Goal: Information Seeking & Learning: Learn about a topic

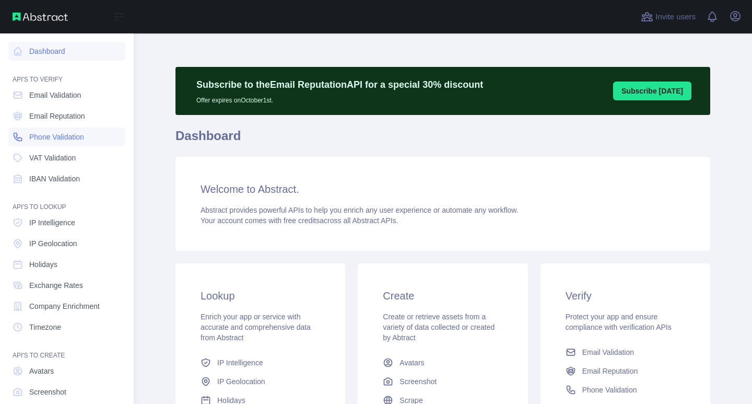
click at [58, 138] on span "Phone Validation" at bounding box center [56, 137] width 55 height 10
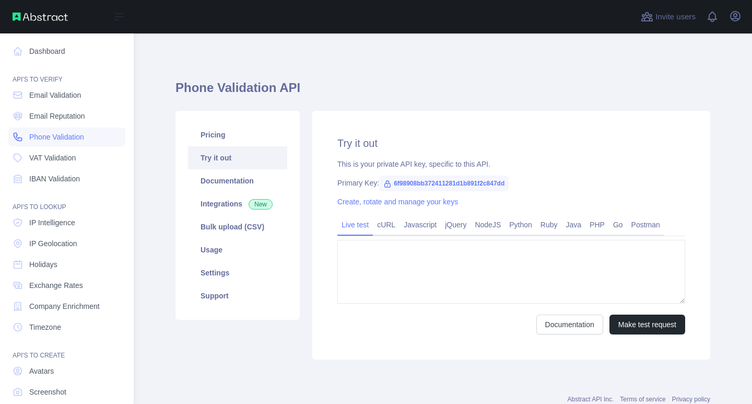
type textarea "**********"
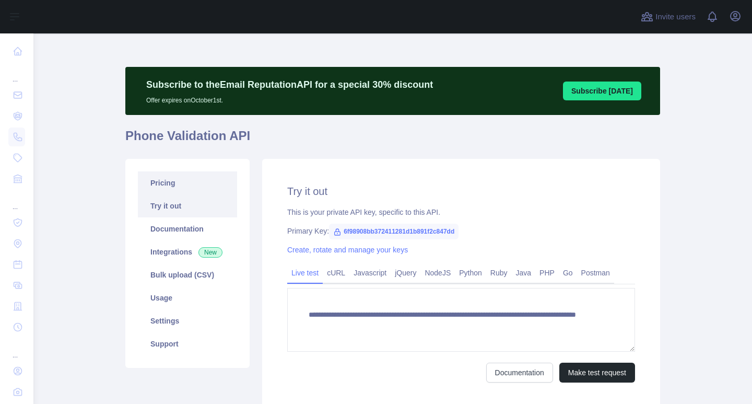
click at [178, 189] on link "Pricing" at bounding box center [187, 182] width 99 height 23
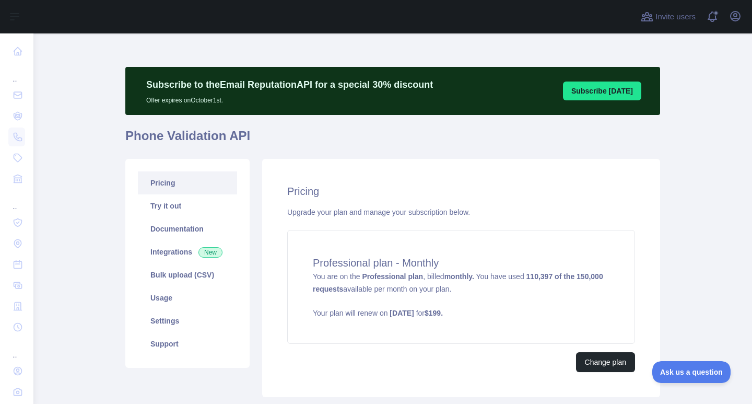
scroll to position [52, 0]
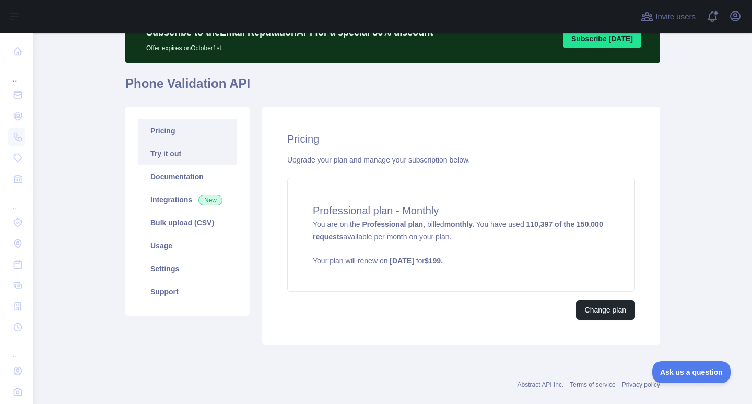
click at [174, 151] on link "Try it out" at bounding box center [187, 153] width 99 height 23
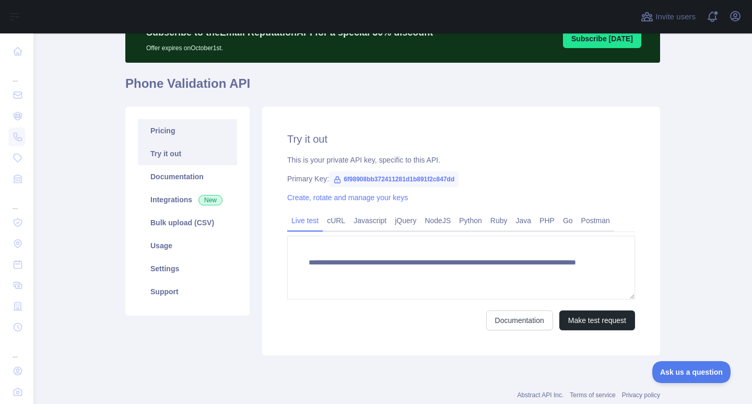
click at [174, 136] on link "Pricing" at bounding box center [187, 130] width 99 height 23
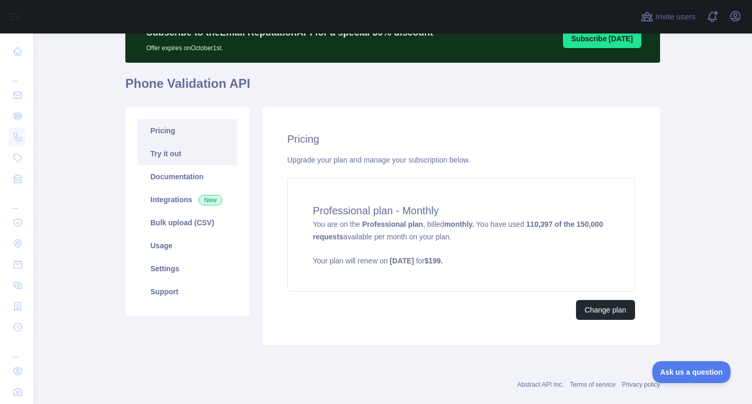
click at [174, 161] on link "Try it out" at bounding box center [187, 153] width 99 height 23
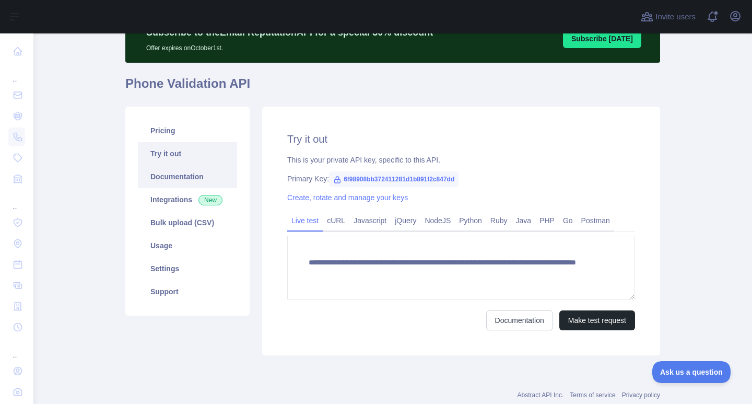
click at [178, 180] on link "Documentation" at bounding box center [187, 176] width 99 height 23
click at [194, 253] on link "Usage" at bounding box center [187, 245] width 99 height 23
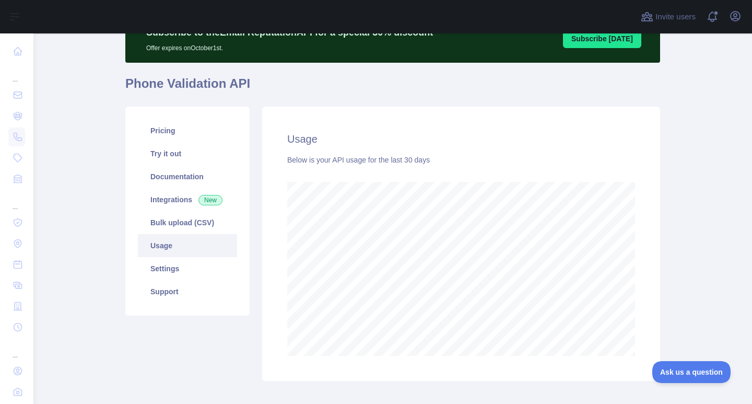
scroll to position [370, 711]
click at [679, 198] on main "Subscribe to the Email Reputation API for a special 30 % discount Offer expires…" at bounding box center [392, 218] width 719 height 370
click at [717, 19] on span at bounding box center [716, 16] width 21 height 33
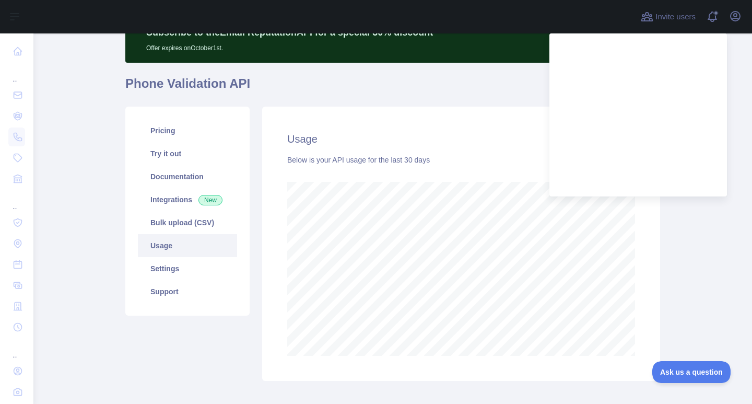
click at [740, 77] on main "Subscribe to the Email Reputation API for a special 30 % discount Offer expires…" at bounding box center [392, 218] width 719 height 370
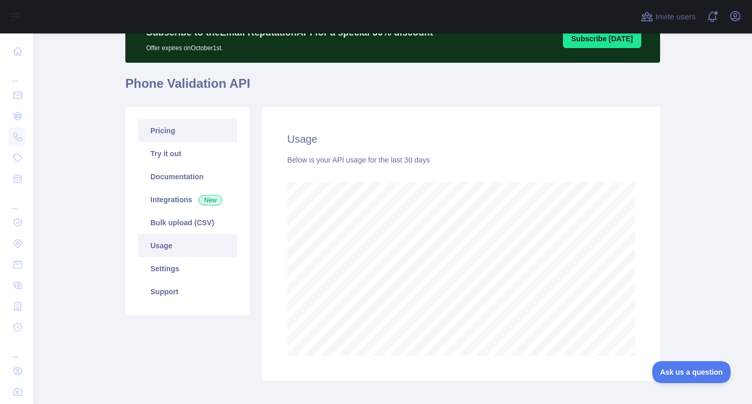
click at [183, 135] on link "Pricing" at bounding box center [187, 130] width 99 height 23
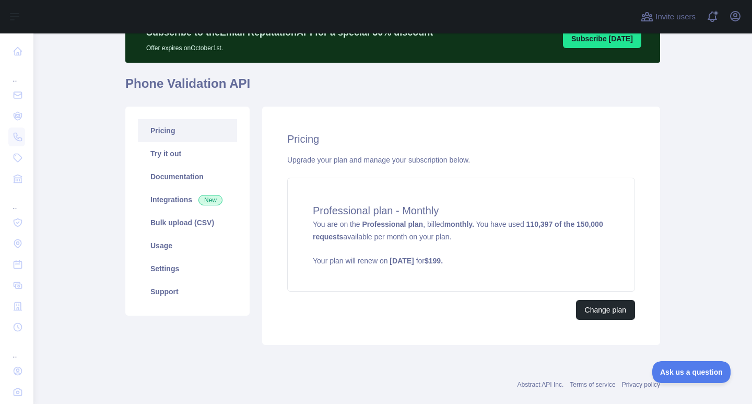
click at [665, 185] on main "Subscribe to the Email Reputation API for a special 30 % discount Offer expires…" at bounding box center [392, 218] width 719 height 370
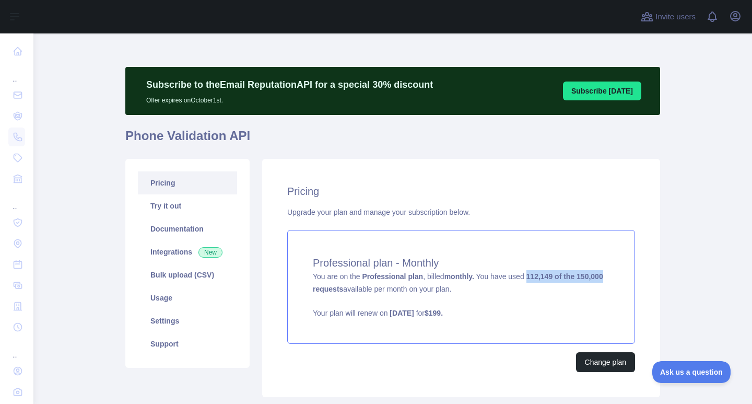
drag, startPoint x: 521, startPoint y: 280, endPoint x: 601, endPoint y: 279, distance: 79.4
click at [601, 279] on div "Professional plan - Monthly You are on the Professional plan , billed monthly. …" at bounding box center [461, 287] width 348 height 114
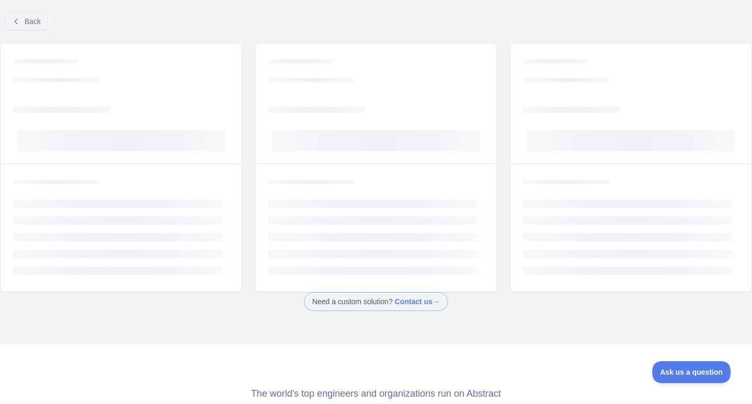
click at [606, 282] on div "Loading... Loading... Loading... Loading... Loading... Loading..." at bounding box center [630, 228] width 241 height 128
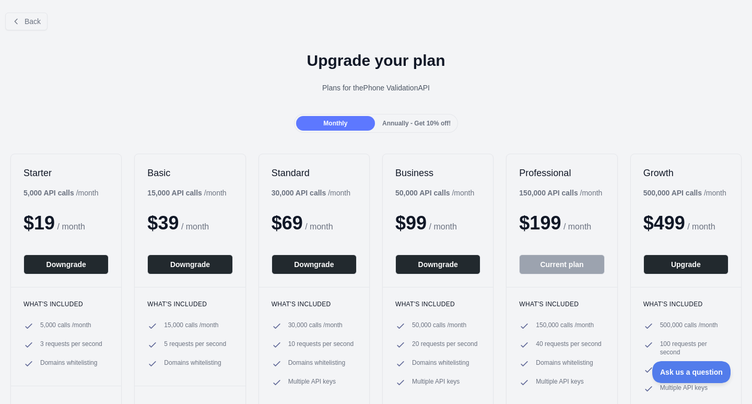
click at [599, 298] on div "What's included 150,000 calls / month 40 requests per second Domains whitelisti…" at bounding box center [562, 346] width 110 height 118
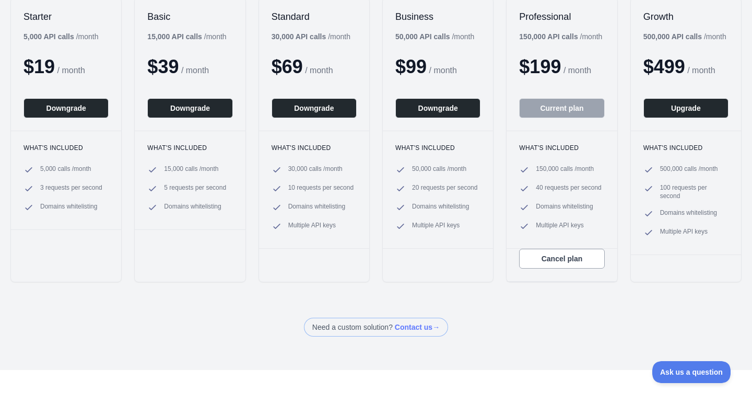
scroll to position [157, 0]
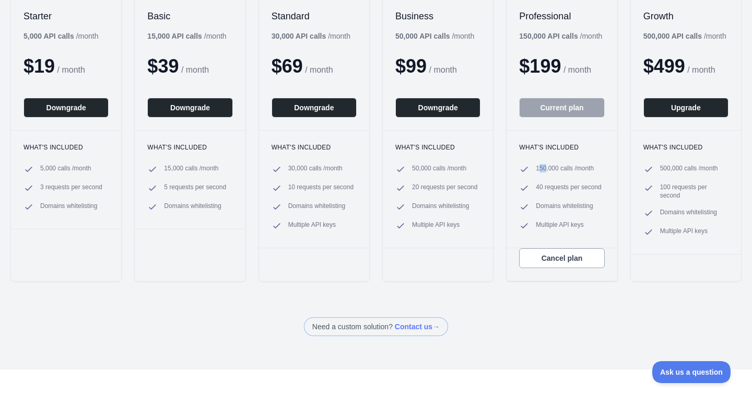
drag, startPoint x: 533, startPoint y: 172, endPoint x: 543, endPoint y: 172, distance: 9.9
click at [542, 172] on span "150,000 calls / month" at bounding box center [565, 169] width 58 height 10
click at [559, 172] on span "150,000 calls / month" at bounding box center [565, 169] width 58 height 10
click at [575, 175] on ul "150,000 calls / month 40 requests per second Domains whitelisting Multiple API …" at bounding box center [561, 197] width 85 height 67
drag, startPoint x: 530, startPoint y: 172, endPoint x: 594, endPoint y: 171, distance: 63.7
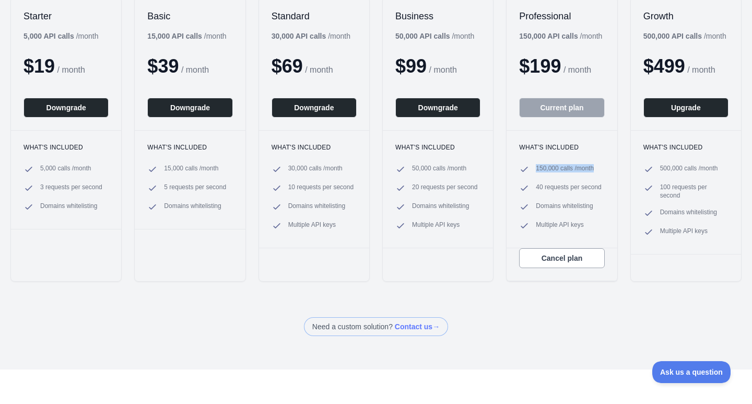
click at [594, 171] on li "150,000 calls / month" at bounding box center [561, 169] width 85 height 10
click at [595, 171] on li "150,000 calls / month" at bounding box center [561, 169] width 85 height 10
drag, startPoint x: 524, startPoint y: 185, endPoint x: 609, endPoint y: 184, distance: 84.6
click at [609, 184] on div "What's included 150,000 calls / month 40 requests per second Domains whitelisti…" at bounding box center [562, 189] width 110 height 118
click at [610, 184] on div "What's included 150,000 calls / month 40 requests per second Domains whitelisti…" at bounding box center [562, 189] width 110 height 118
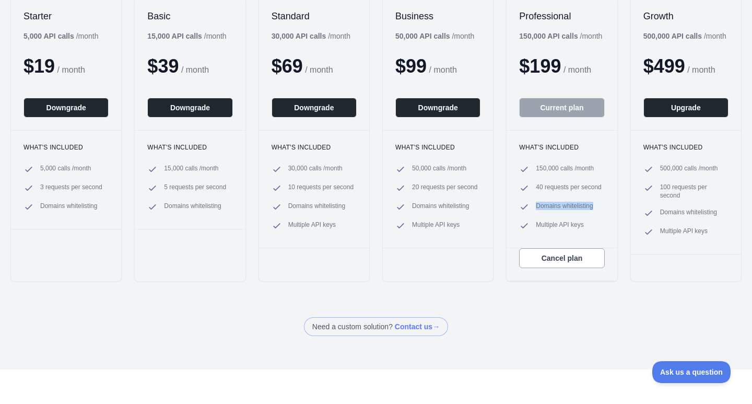
drag, startPoint x: 592, startPoint y: 204, endPoint x: 495, endPoint y: 204, distance: 97.7
click at [495, 204] on div "Starter 5,000 API calls / month $ 19 / month Downgrade What's included 5,000 ca…" at bounding box center [376, 139] width 752 height 306
click at [561, 196] on ul "150,000 calls / month 40 requests per second Domains whitelisting Multiple API …" at bounding box center [561, 197] width 85 height 67
drag, startPoint x: 599, startPoint y: 203, endPoint x: 514, endPoint y: 203, distance: 85.1
click at [514, 203] on div "What's included 150,000 calls / month 40 requests per second Domains whitelisti…" at bounding box center [562, 189] width 110 height 118
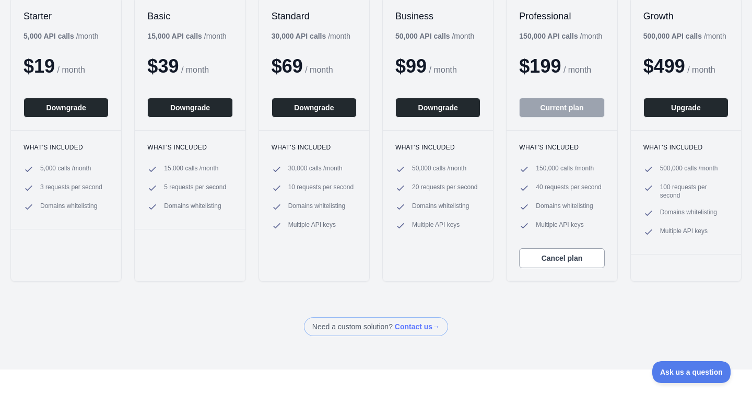
click at [582, 193] on span "40 requests per second" at bounding box center [568, 188] width 65 height 10
drag, startPoint x: 583, startPoint y: 221, endPoint x: 503, endPoint y: 221, distance: 80.4
click at [507, 221] on div "What's included 150,000 calls / month 40 requests per second Domains whitelisti…" at bounding box center [562, 189] width 110 height 118
click at [563, 173] on span "150,000 calls / month" at bounding box center [565, 169] width 58 height 10
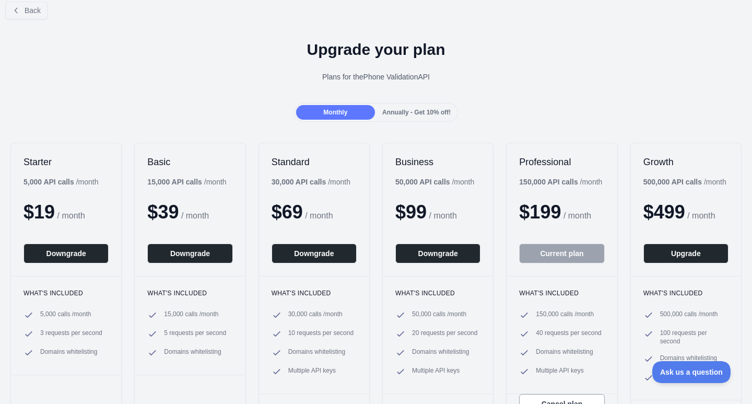
scroll to position [0, 0]
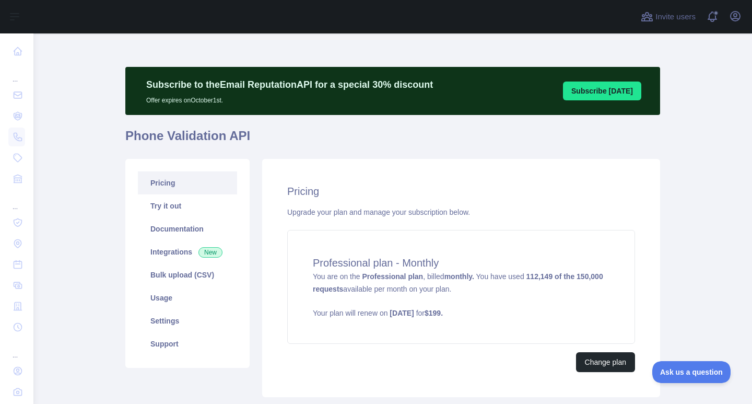
click at [644, 147] on h1 "Phone Validation API" at bounding box center [392, 139] width 535 height 25
click at [688, 165] on main "Subscribe to the Email Reputation API for a special 30 % discount Offer expires…" at bounding box center [392, 218] width 719 height 370
click at [706, 108] on main "Subscribe to the Email Reputation API for a special 30 % discount Offer expires…" at bounding box center [392, 218] width 719 height 370
